Goal: Information Seeking & Learning: Check status

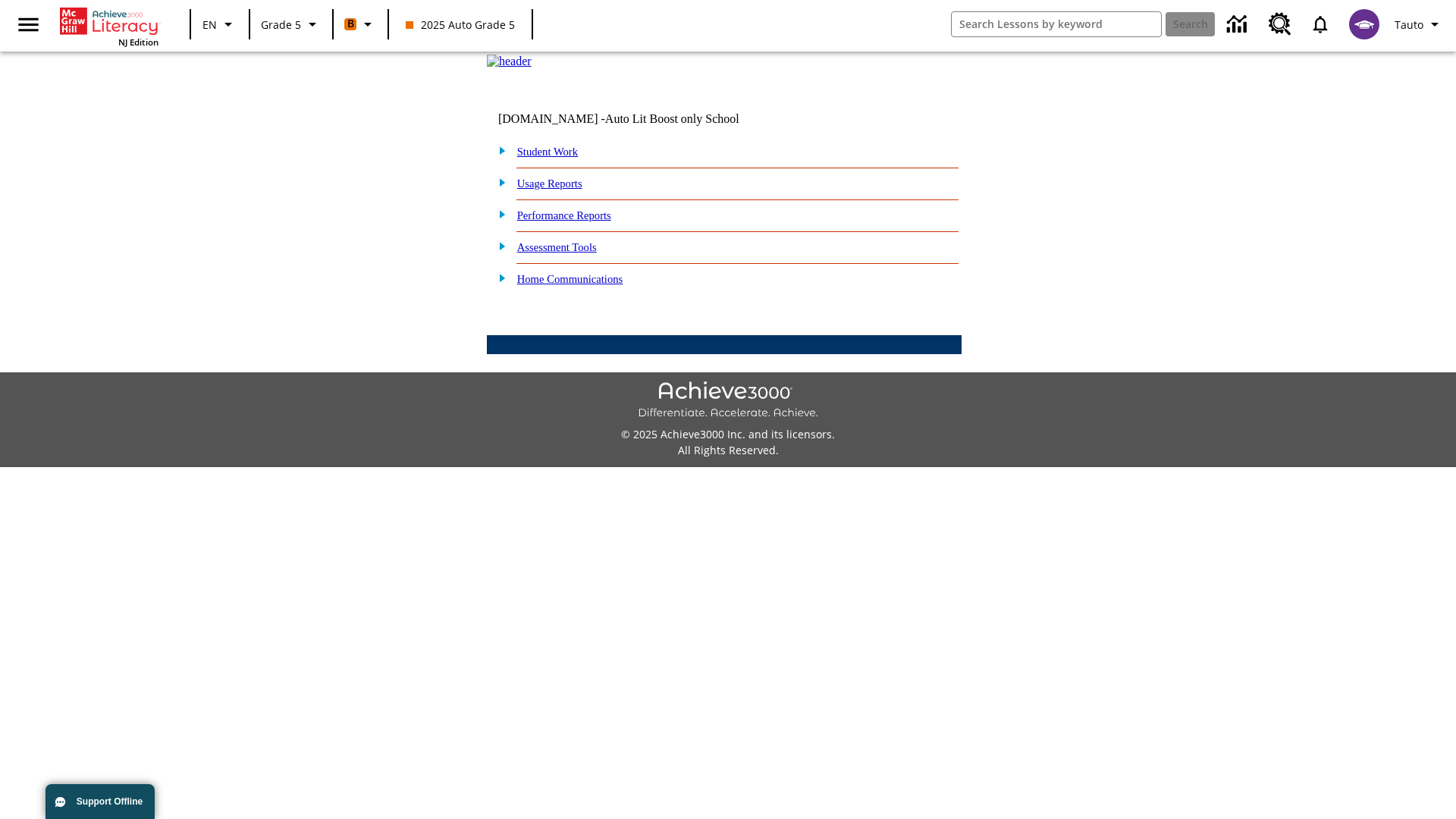
click at [580, 222] on link "Performance Reports" at bounding box center [564, 215] width 94 height 12
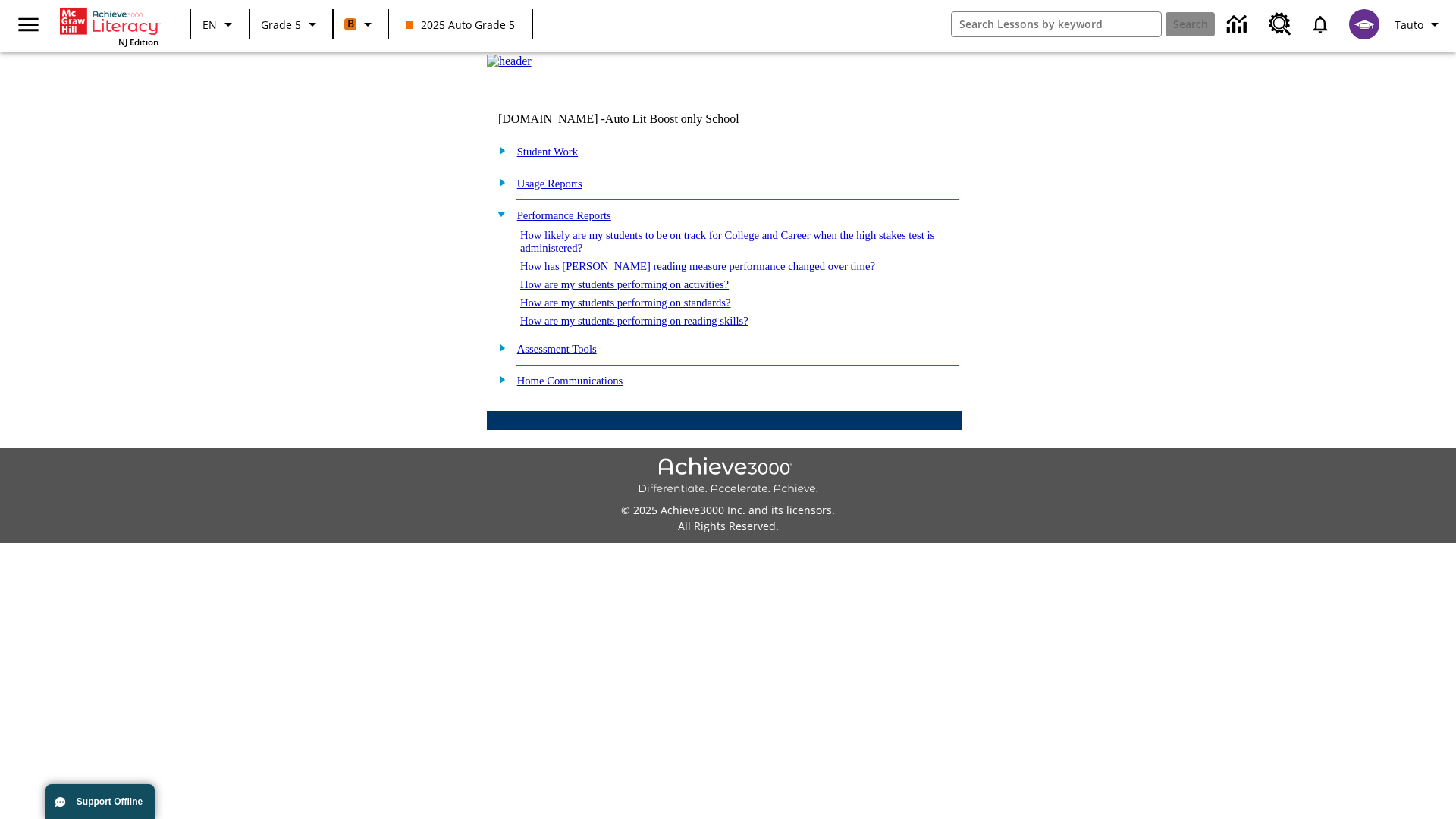
click at [639, 291] on link "How are my students performing on activities?" at bounding box center [625, 284] width 209 height 12
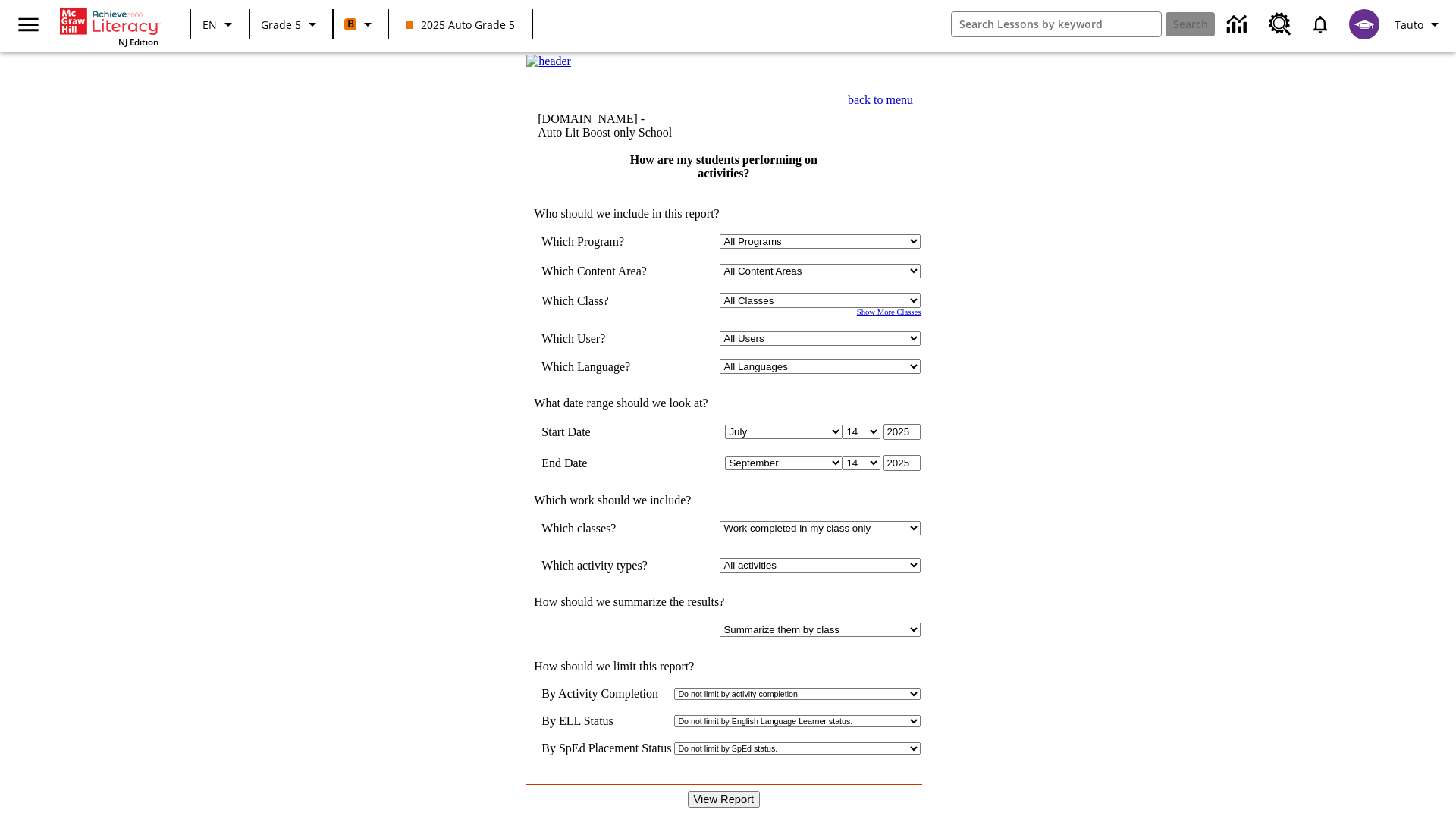
click at [824, 308] on select "Select a Class: All Classes 2025 Auto Grade 5 OL 2025 Auto Grade 6" at bounding box center [820, 301] width 201 height 15
select select "11133131"
